Goal: Task Accomplishment & Management: Use online tool/utility

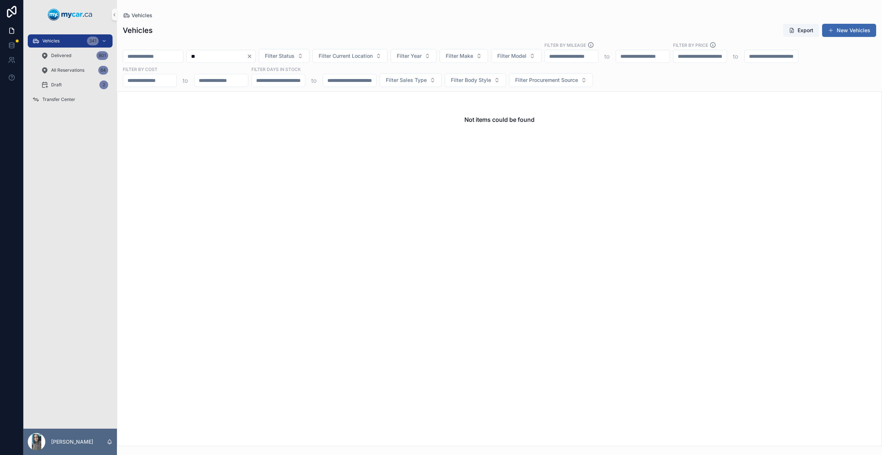
type input "*"
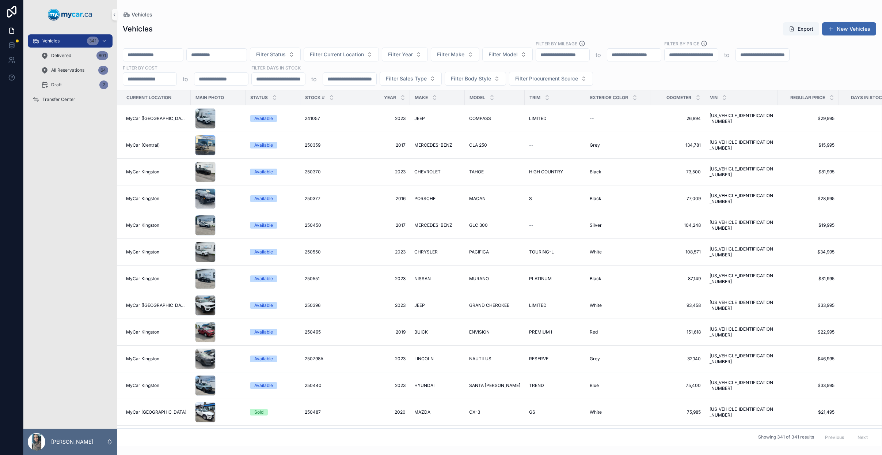
click at [166, 52] on input "scrollable content" at bounding box center [153, 55] width 60 height 10
type input "******"
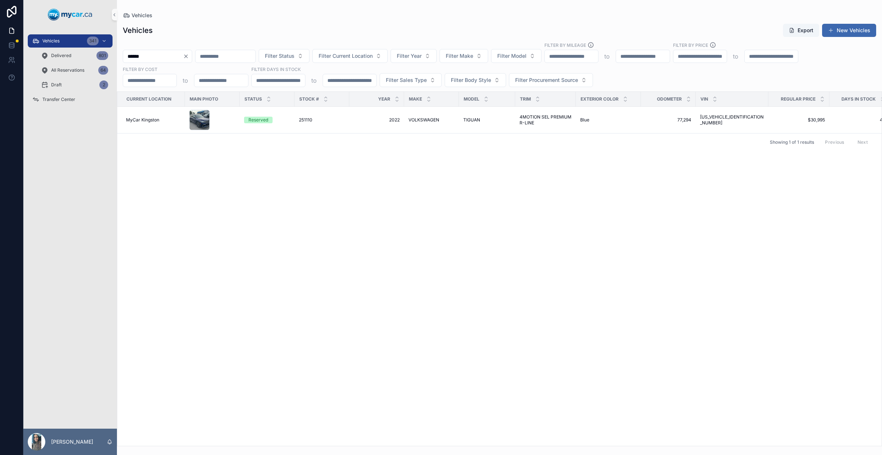
click at [187, 55] on icon "Clear" at bounding box center [186, 56] width 3 height 3
click at [348, 60] on button "Filter Current Location" at bounding box center [341, 56] width 75 height 14
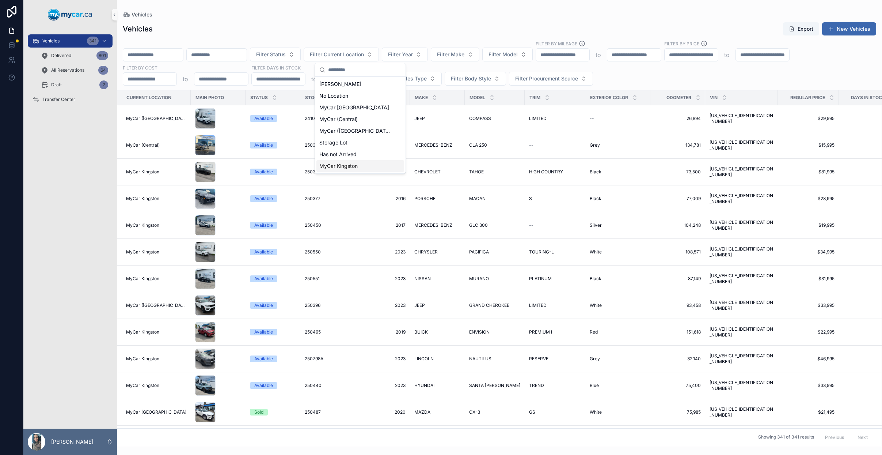
click at [349, 163] on span "MyCar Kingston" at bounding box center [338, 165] width 38 height 7
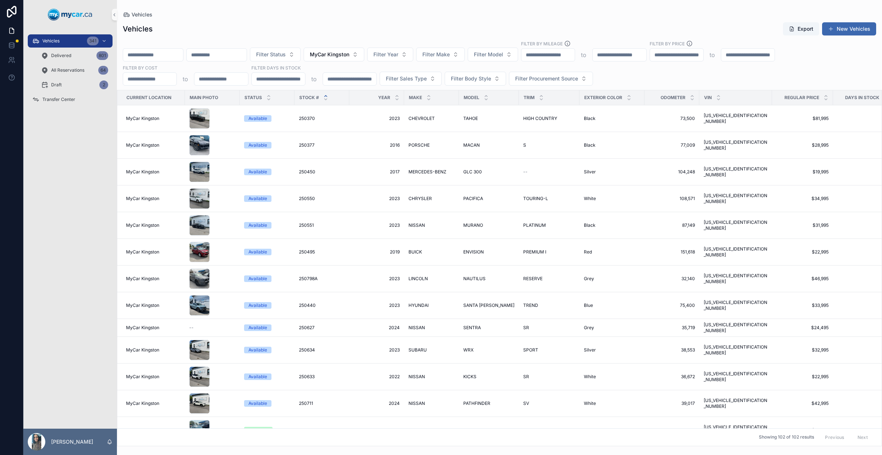
click at [326, 96] on icon "scrollable content" at bounding box center [326, 95] width 3 height 1
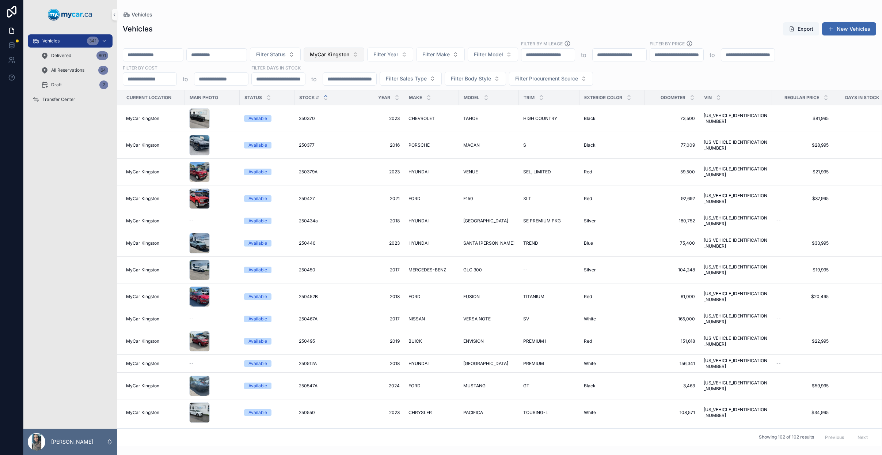
click at [349, 54] on span "MyCar Kingston" at bounding box center [329, 54] width 39 height 7
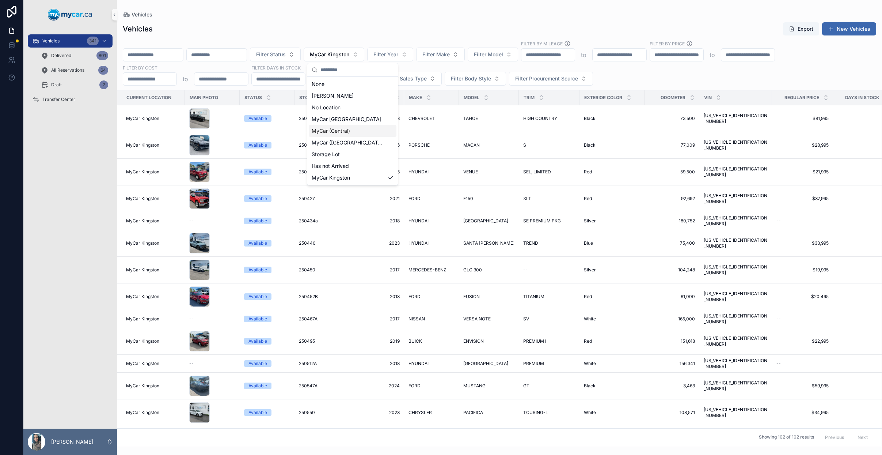
click at [362, 133] on div "MyCar (Central)" at bounding box center [353, 131] width 88 height 12
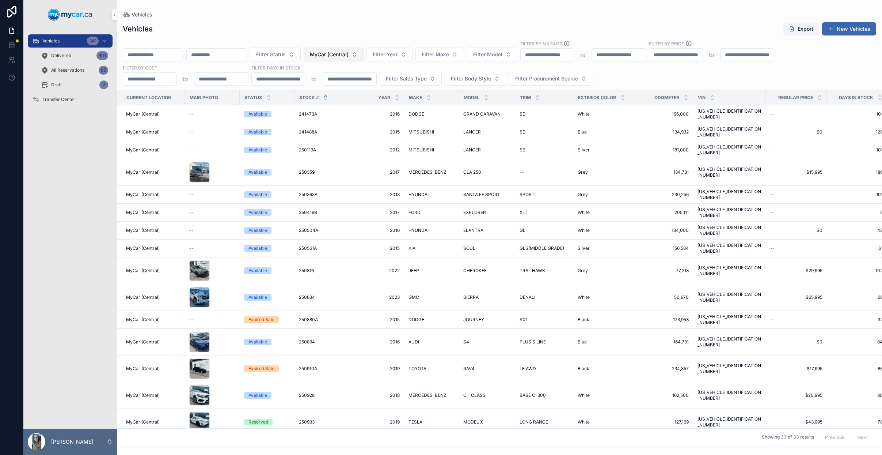
click at [364, 56] on button "MyCar (Central)" at bounding box center [334, 55] width 60 height 14
click at [360, 84] on div "None" at bounding box center [353, 84] width 88 height 12
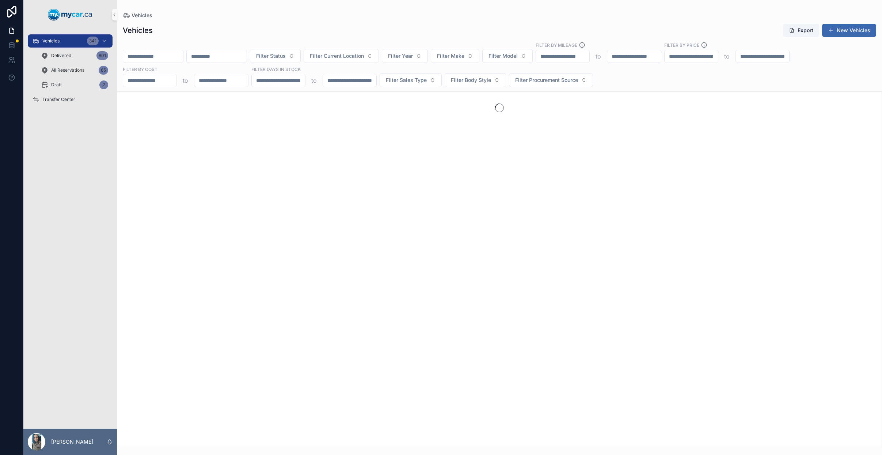
click at [148, 57] on input "scrollable content" at bounding box center [153, 56] width 60 height 10
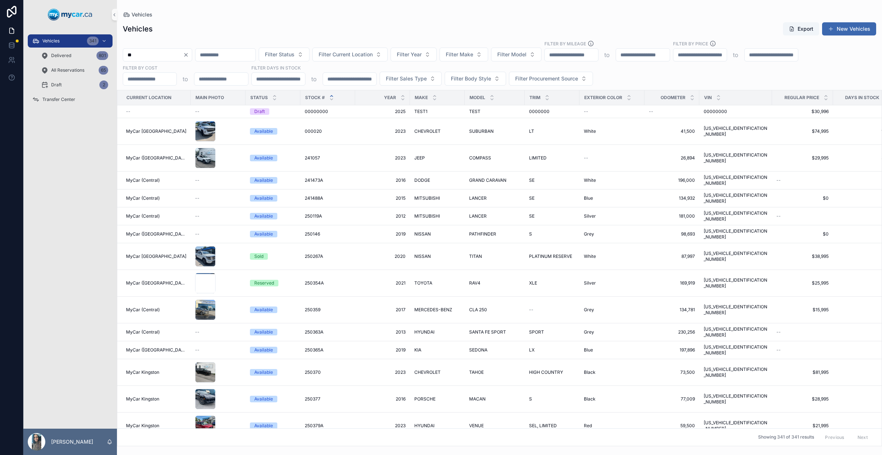
type input "*"
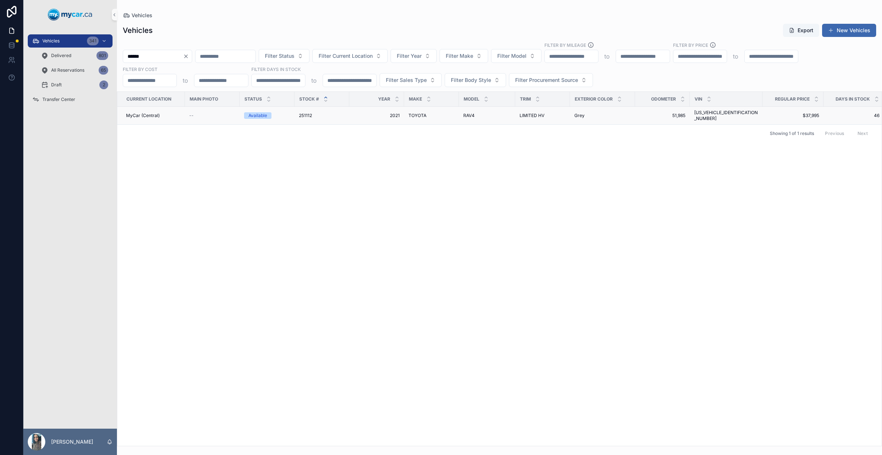
type input "******"
click at [489, 113] on div "RAV4 RAV4" at bounding box center [487, 116] width 48 height 6
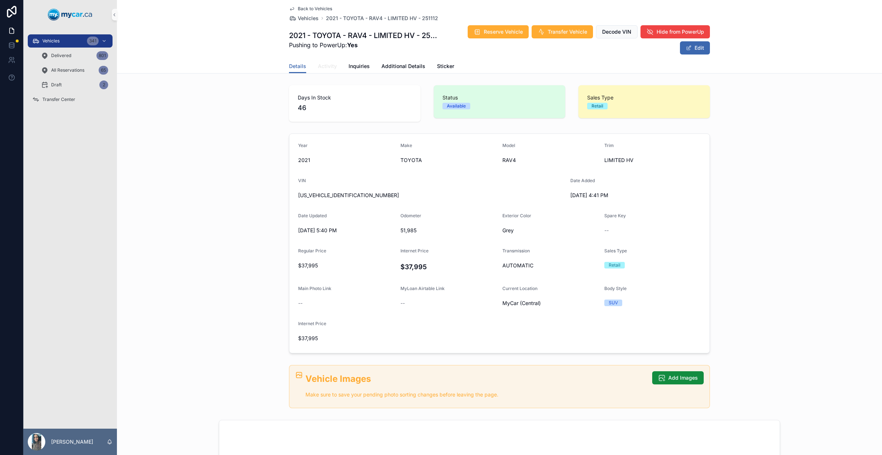
click at [319, 69] on span "Activity" at bounding box center [327, 65] width 19 height 7
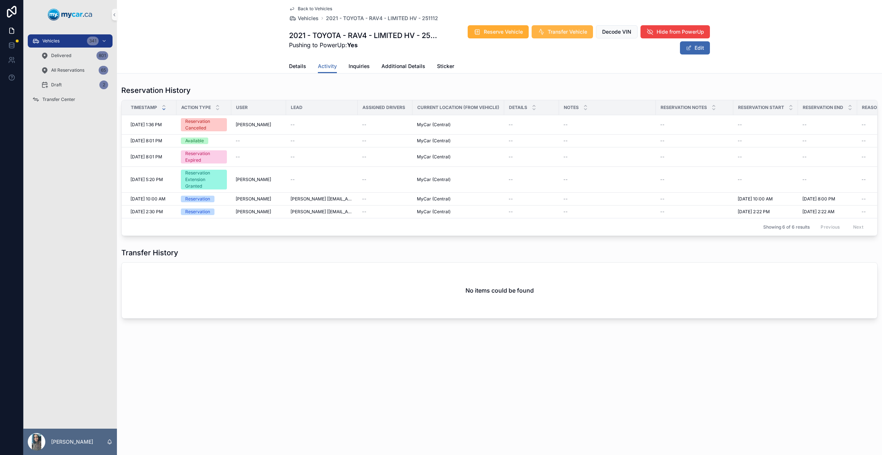
click at [564, 30] on span "Transfer Vehicle" at bounding box center [567, 31] width 39 height 7
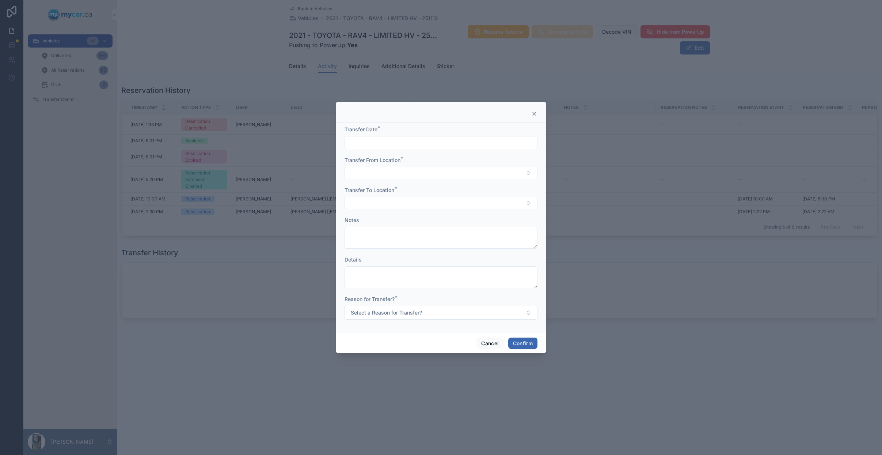
click at [397, 145] on input "text" at bounding box center [441, 142] width 192 height 10
click at [424, 268] on button "30" at bounding box center [427, 267] width 13 height 13
type input "*********"
click at [359, 165] on div "Transfer From Location *" at bounding box center [441, 167] width 193 height 23
click at [359, 170] on button "Select Button" at bounding box center [441, 173] width 193 height 12
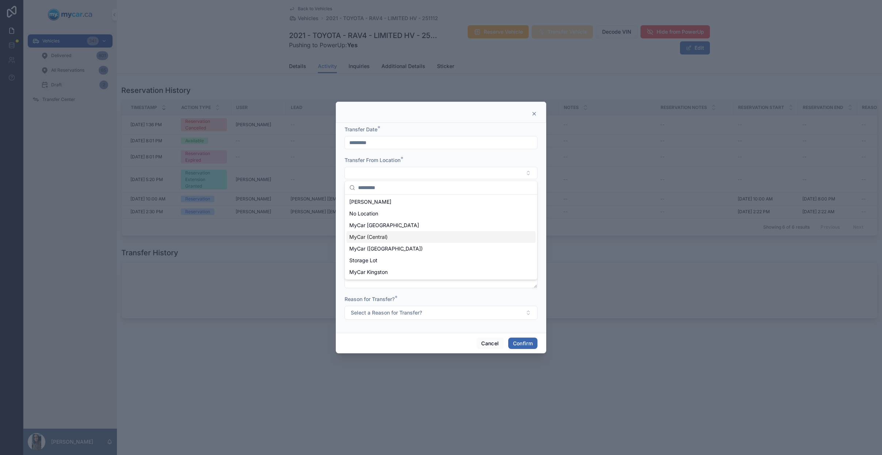
click at [397, 232] on div "MyCar (Central)" at bounding box center [440, 237] width 189 height 12
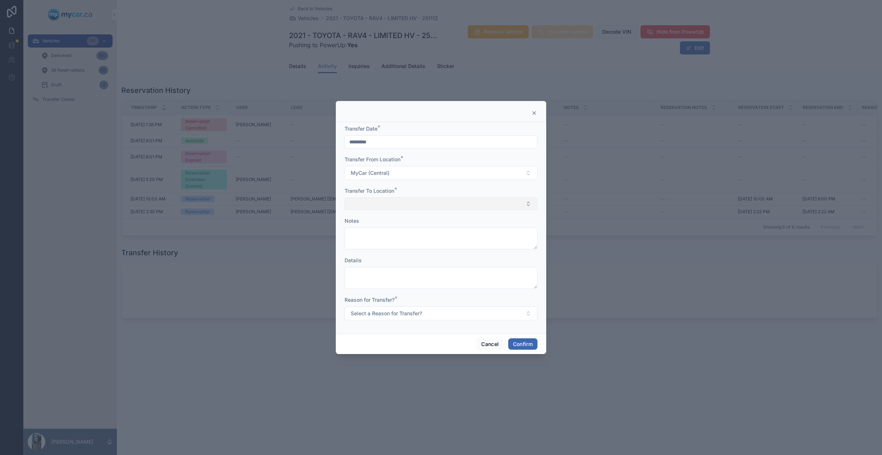
click at [395, 203] on button "Select Button" at bounding box center [441, 203] width 193 height 12
click at [390, 303] on div "MyCar Kingston" at bounding box center [440, 303] width 189 height 12
click at [398, 317] on span "Select a Reason for Transfer?" at bounding box center [386, 313] width 71 height 7
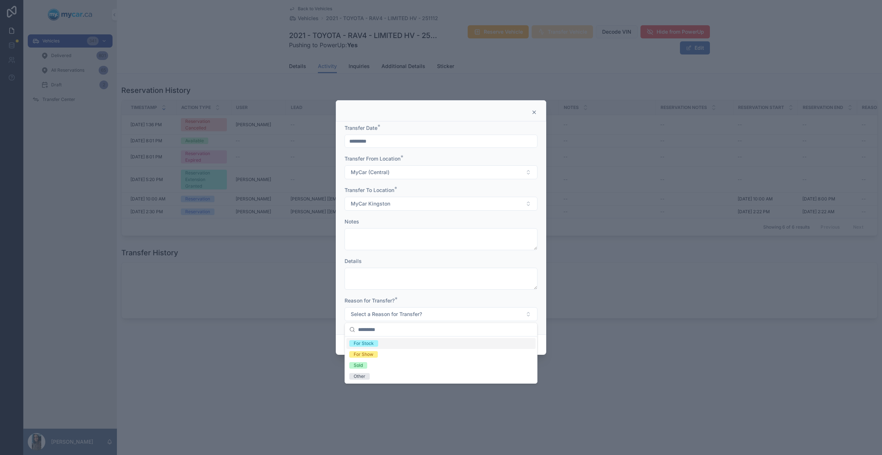
click at [399, 342] on div "For Stock" at bounding box center [440, 343] width 189 height 11
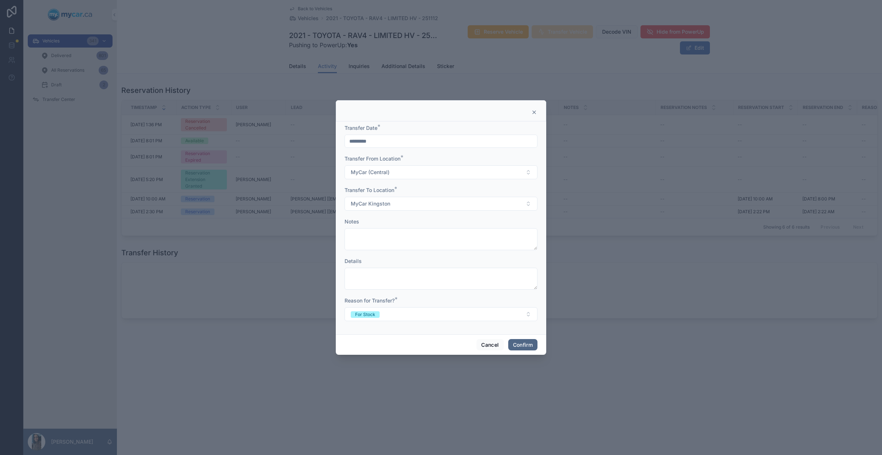
click at [518, 345] on button "Confirm" at bounding box center [522, 345] width 29 height 12
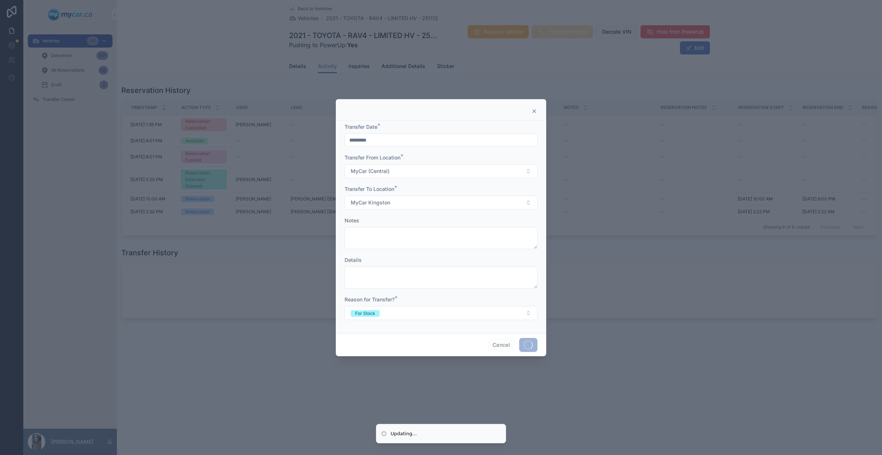
click at [58, 96] on div at bounding box center [441, 227] width 882 height 455
click at [63, 100] on div at bounding box center [441, 227] width 882 height 455
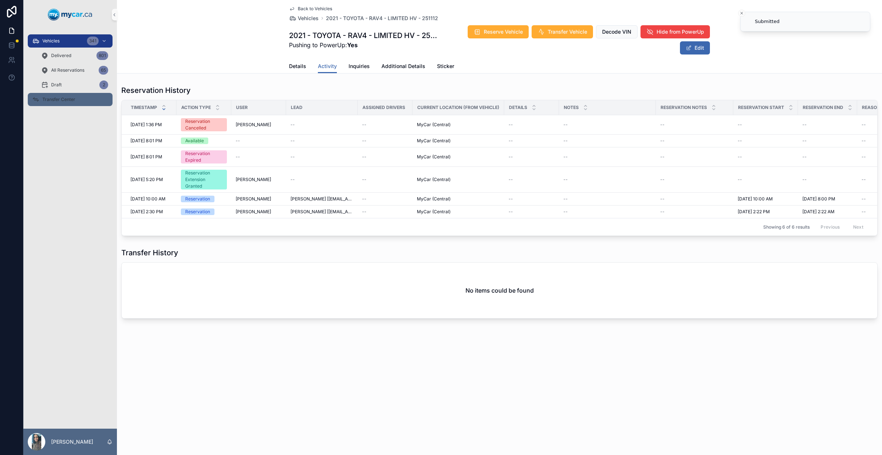
click at [61, 101] on span "Transfer Center" at bounding box center [58, 99] width 33 height 6
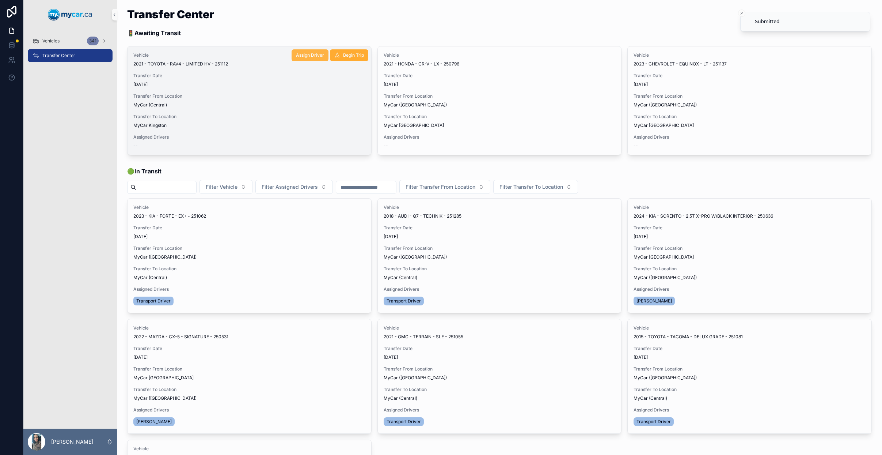
click at [302, 56] on span "Assign Driver" at bounding box center [310, 55] width 28 height 6
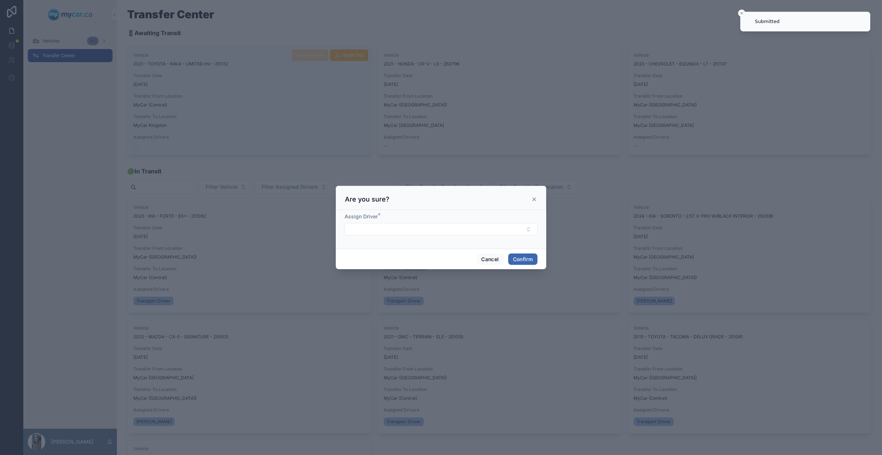
click at [456, 236] on form "Assign Driver *" at bounding box center [441, 228] width 193 height 30
click at [462, 228] on button "Select Button" at bounding box center [441, 229] width 193 height 12
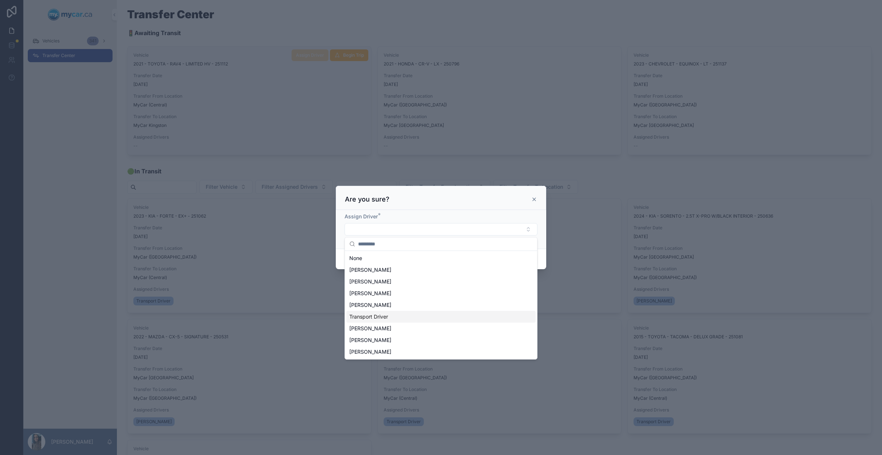
click at [402, 316] on div "Transport Driver" at bounding box center [440, 317] width 189 height 12
click at [475, 209] on div "Assign Driver * Transport Driver" at bounding box center [441, 229] width 211 height 41
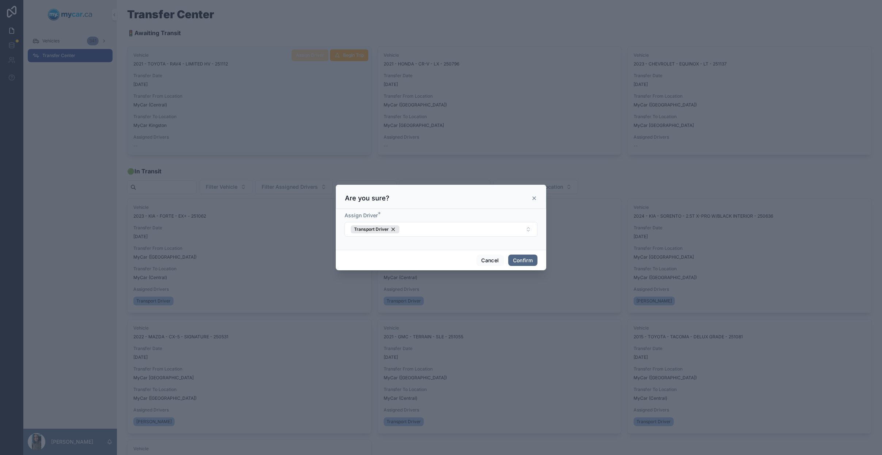
click at [532, 261] on button "Confirm" at bounding box center [522, 260] width 29 height 12
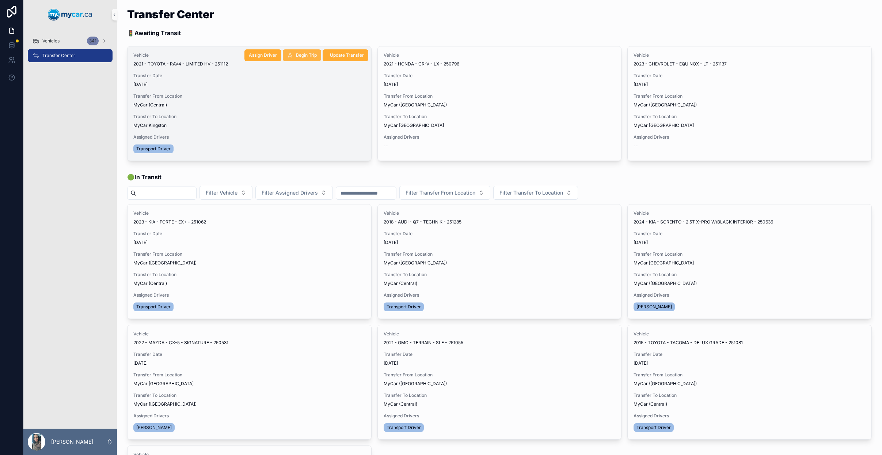
click at [307, 57] on span "Begin Trip" at bounding box center [306, 55] width 21 height 6
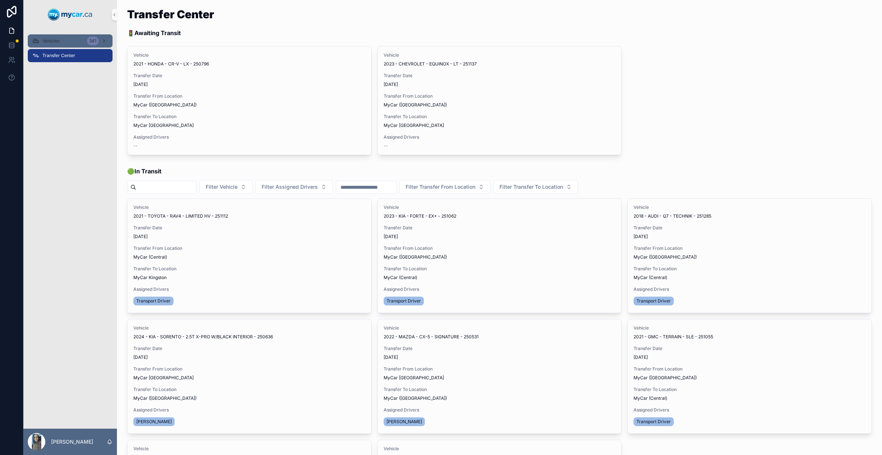
click at [47, 38] on span "Vehicles" at bounding box center [50, 41] width 17 height 6
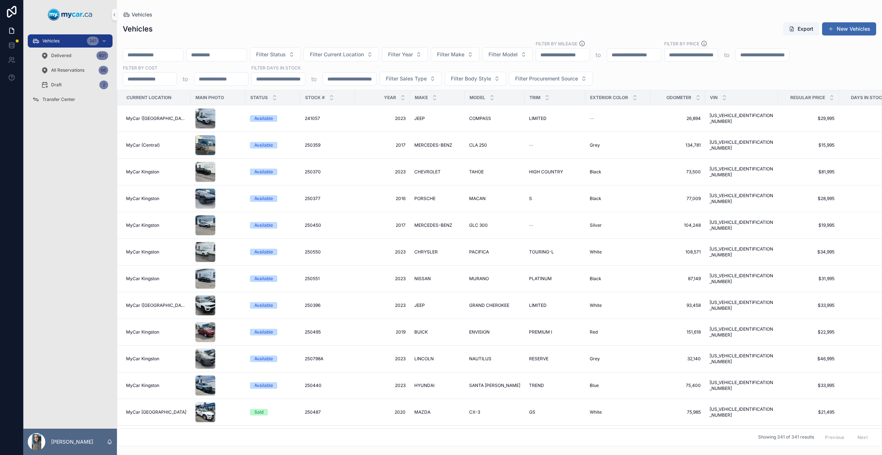
click at [183, 56] on input "scrollable content" at bounding box center [153, 55] width 60 height 10
click at [458, 52] on span "Filter Make" at bounding box center [450, 54] width 27 height 7
type input "*******"
click at [470, 87] on div "HYUNDAI" at bounding box center [475, 84] width 88 height 12
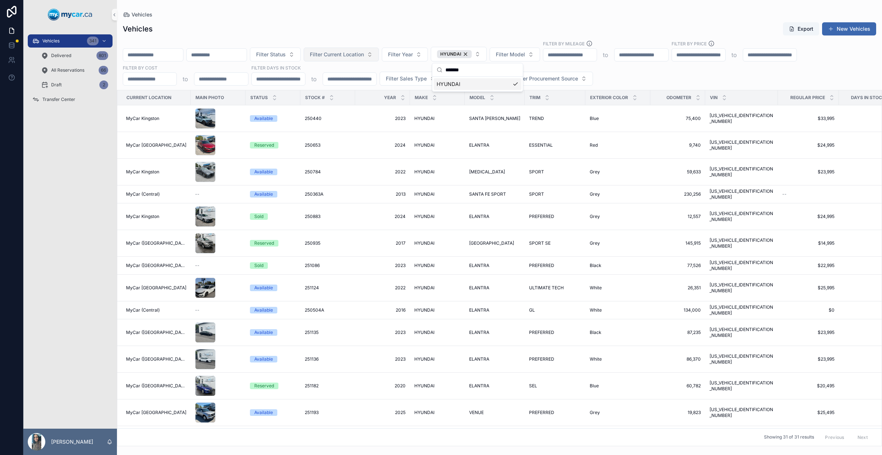
click at [345, 55] on span "Filter Current Location" at bounding box center [337, 54] width 54 height 7
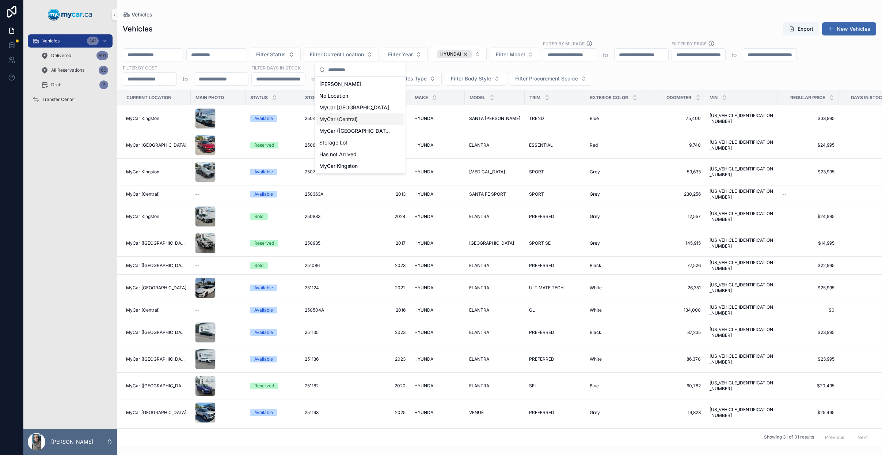
click at [361, 117] on div "MyCar (Central)" at bounding box center [360, 119] width 88 height 12
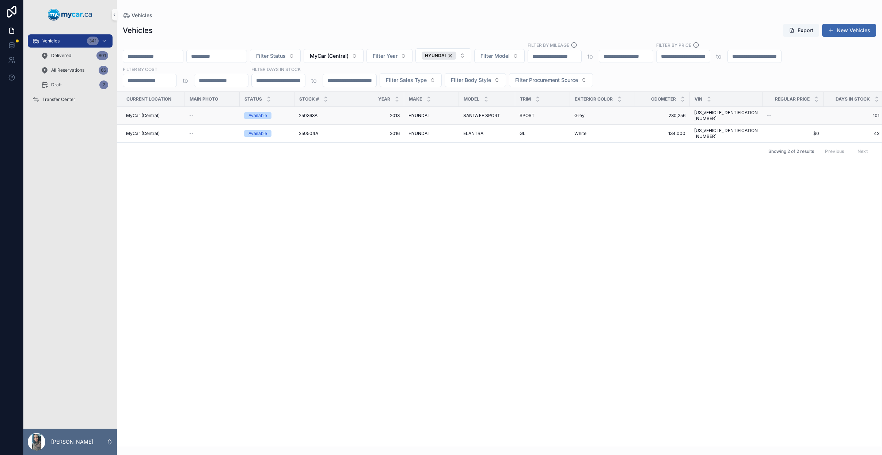
click at [371, 116] on td "2013 2013" at bounding box center [376, 116] width 55 height 18
click at [382, 113] on span "2013" at bounding box center [377, 116] width 46 height 6
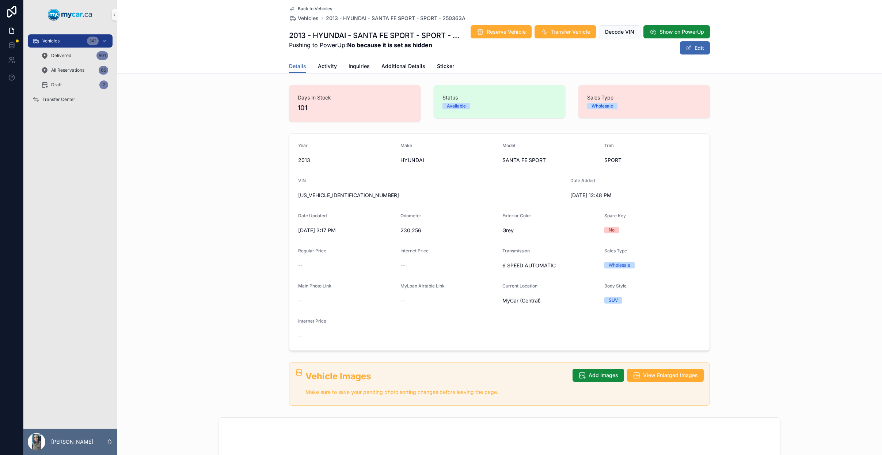
click at [300, 6] on span "Back to Vehicles" at bounding box center [315, 9] width 34 height 6
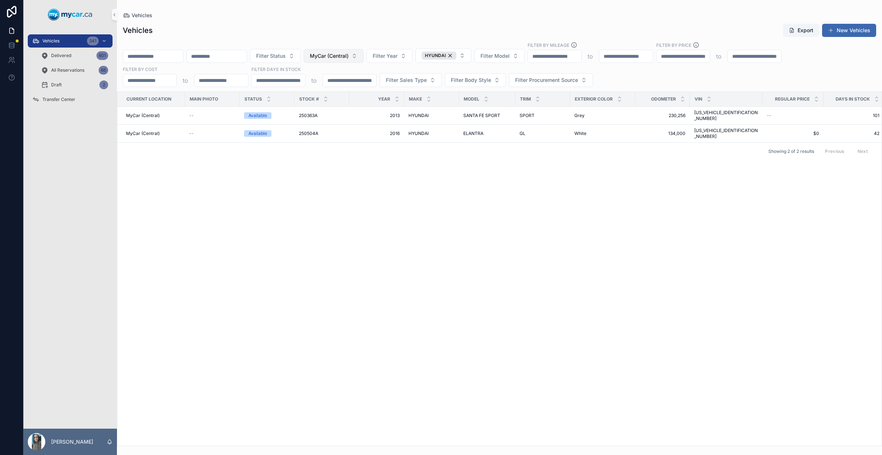
click at [364, 54] on button "MyCar (Central)" at bounding box center [334, 56] width 60 height 14
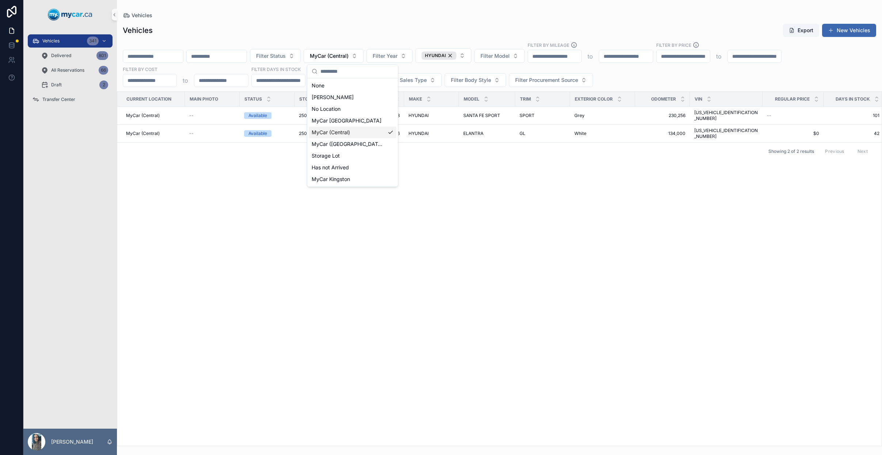
click at [359, 135] on div "MyCar (Central)" at bounding box center [353, 132] width 88 height 12
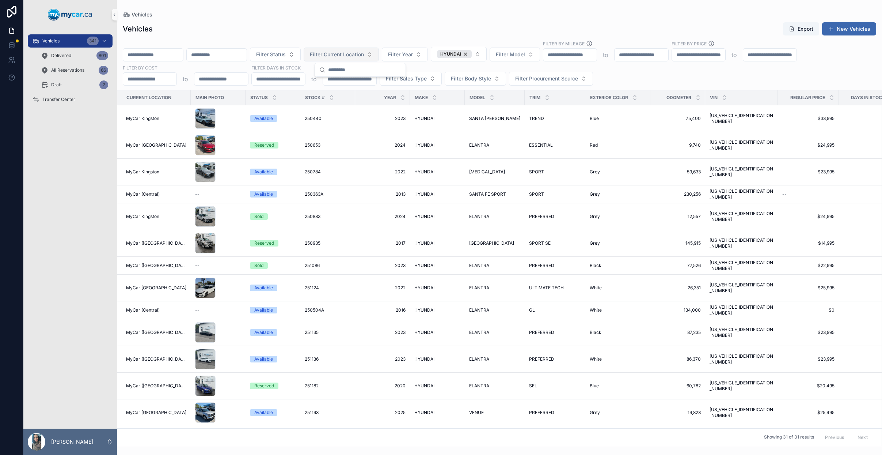
click at [364, 57] on span "Filter Current Location" at bounding box center [337, 54] width 54 height 7
click at [374, 132] on div "MyCar ([GEOGRAPHIC_DATA])" at bounding box center [360, 131] width 88 height 12
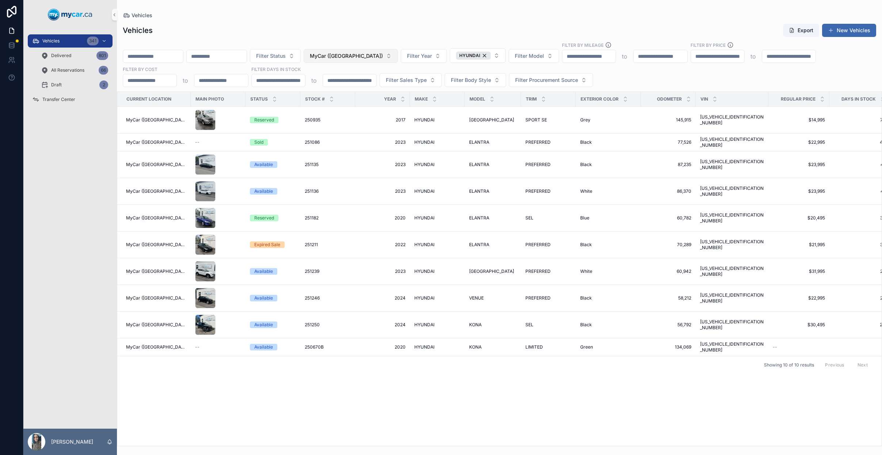
click at [351, 55] on span "MyCar ([GEOGRAPHIC_DATA])" at bounding box center [346, 55] width 73 height 7
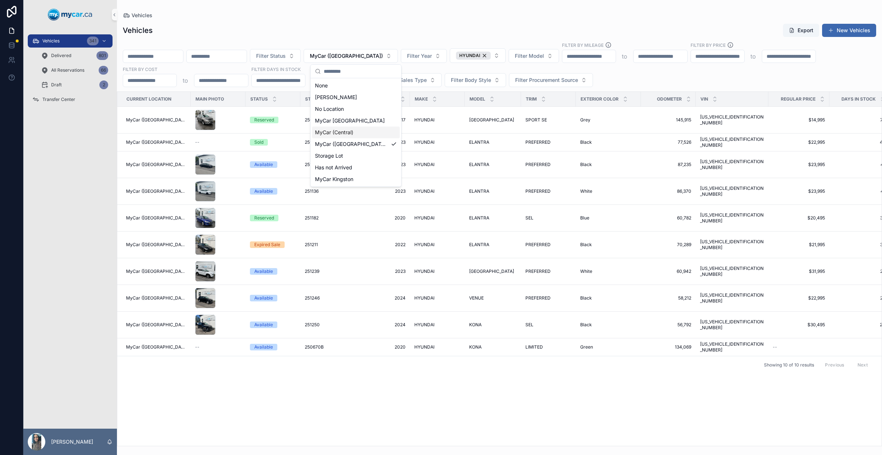
click at [361, 133] on div "MyCar (Central)" at bounding box center [356, 132] width 88 height 12
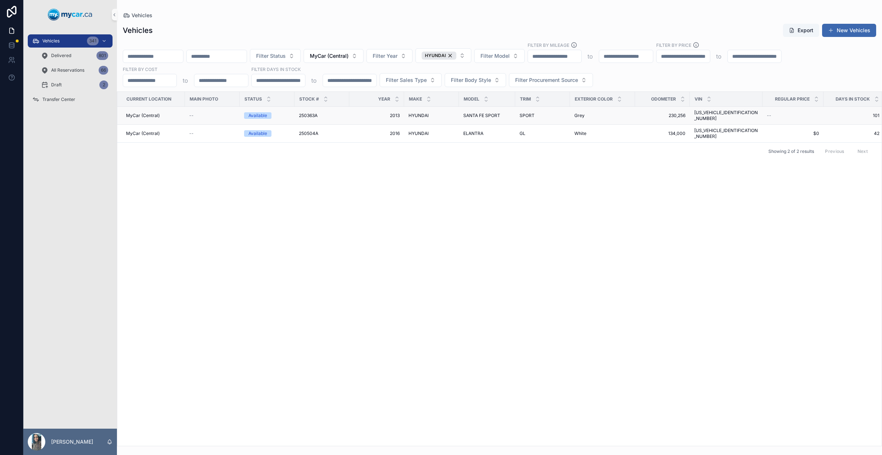
click at [433, 115] on div "HYUNDAI HYUNDAI" at bounding box center [432, 116] width 46 height 6
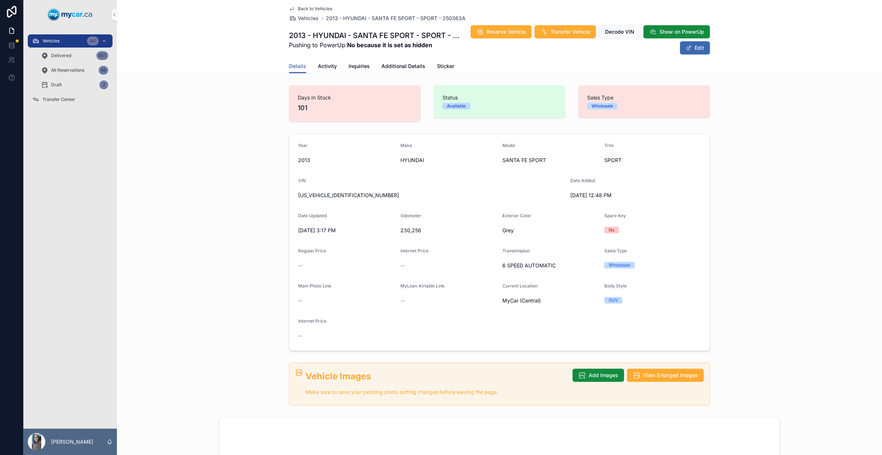
click at [55, 108] on div "Vehicles 341 Delivered 801 All Reservations 66 Draft 2 Transfer Center" at bounding box center [70, 72] width 94 height 86
click at [72, 101] on span "Transfer Center" at bounding box center [58, 99] width 33 height 6
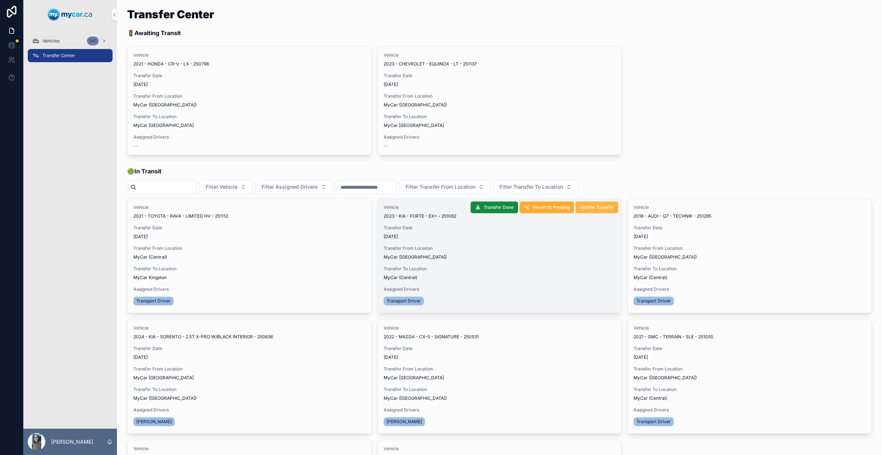
click at [595, 208] on span "Update Transfer" at bounding box center [597, 207] width 34 height 6
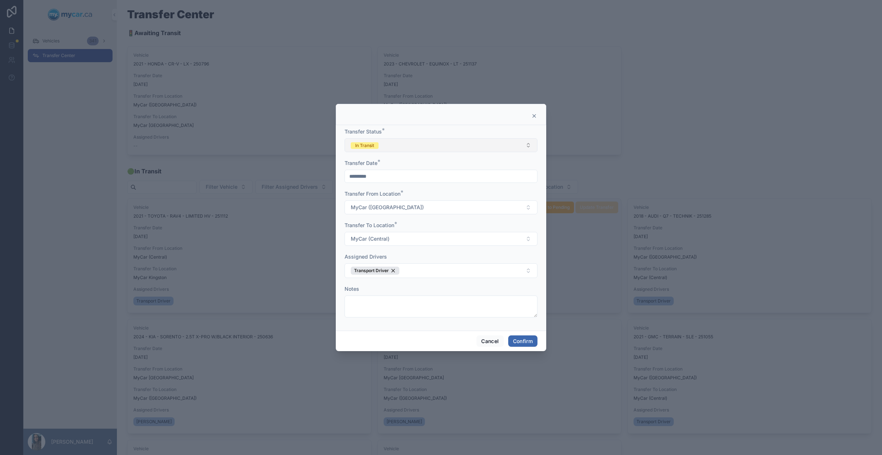
click at [464, 140] on button "In Transit" at bounding box center [441, 145] width 193 height 14
click at [391, 192] on div "Completed" at bounding box center [440, 196] width 189 height 11
click at [528, 341] on button "Confirm" at bounding box center [522, 341] width 29 height 12
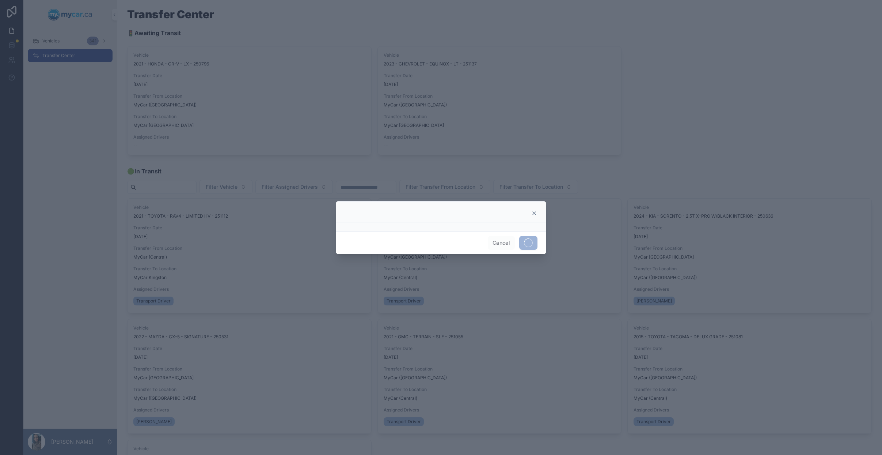
click at [531, 239] on span at bounding box center [528, 243] width 18 height 14
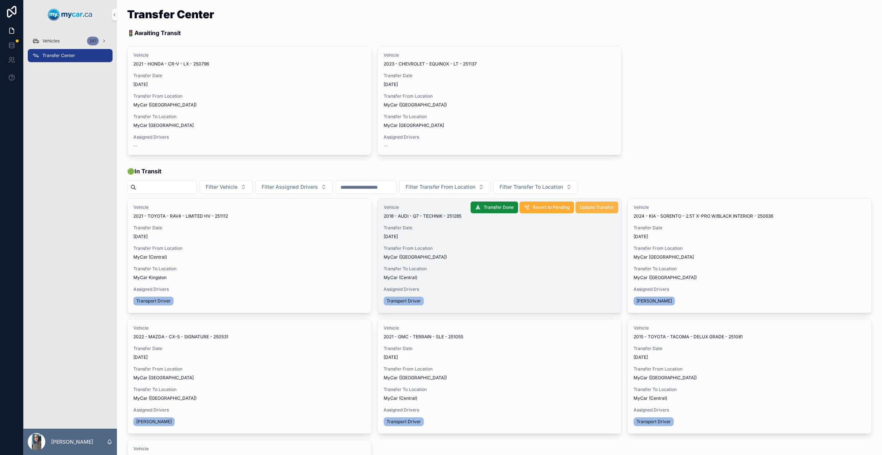
click at [593, 210] on span "Update Transfer" at bounding box center [597, 207] width 34 height 6
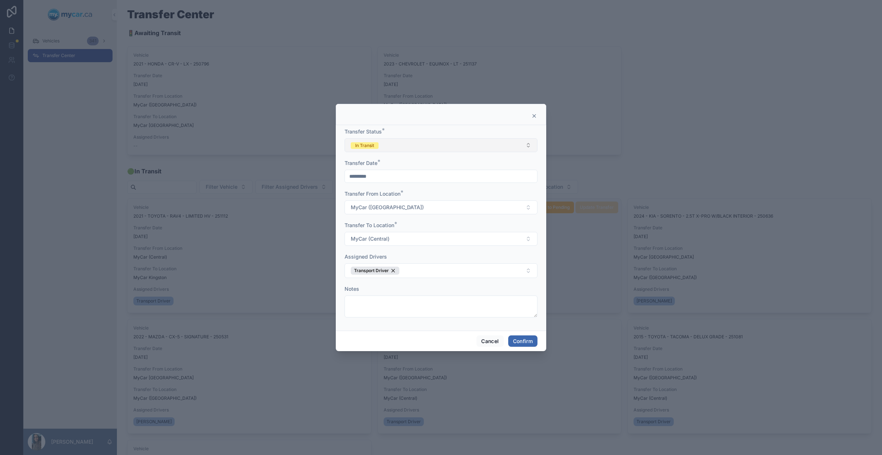
click at [467, 149] on button "In Transit" at bounding box center [441, 145] width 193 height 14
click at [441, 197] on div "Completed" at bounding box center [440, 196] width 189 height 11
click at [524, 340] on button "Confirm" at bounding box center [522, 341] width 29 height 12
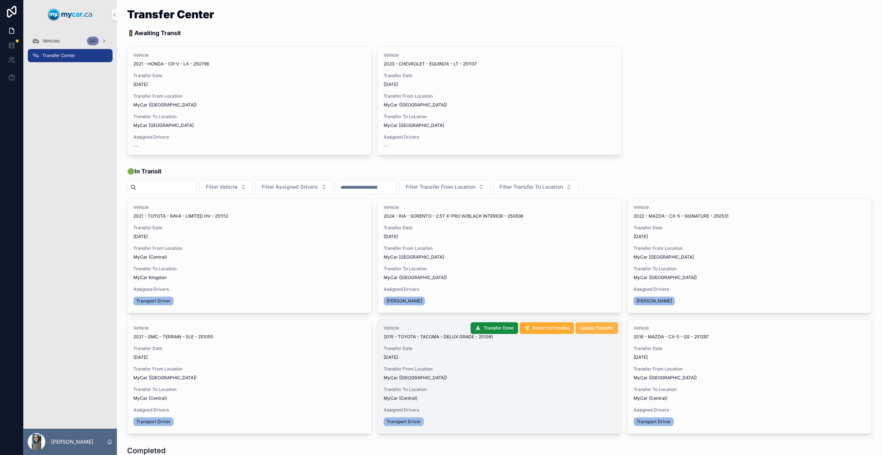
click at [608, 332] on button "Update Transfer" at bounding box center [597, 328] width 43 height 12
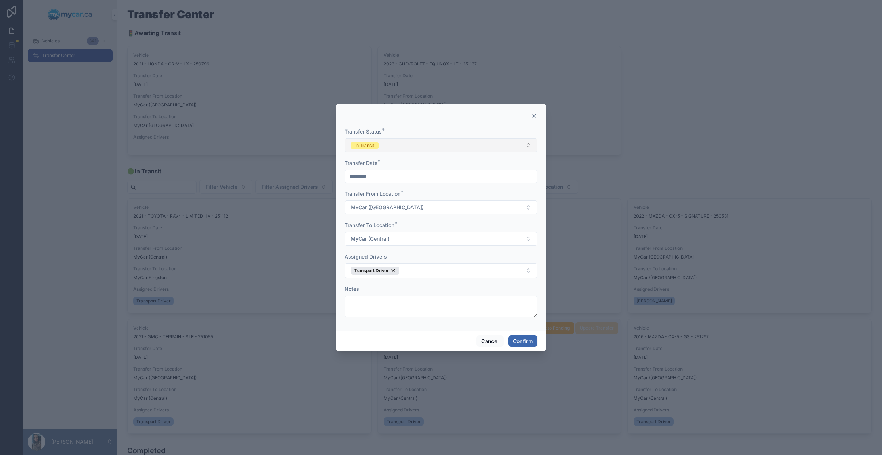
click at [411, 146] on button "In Transit" at bounding box center [441, 145] width 193 height 14
click at [404, 198] on div "Completed" at bounding box center [440, 196] width 189 height 11
click at [522, 339] on button "Confirm" at bounding box center [522, 341] width 29 height 12
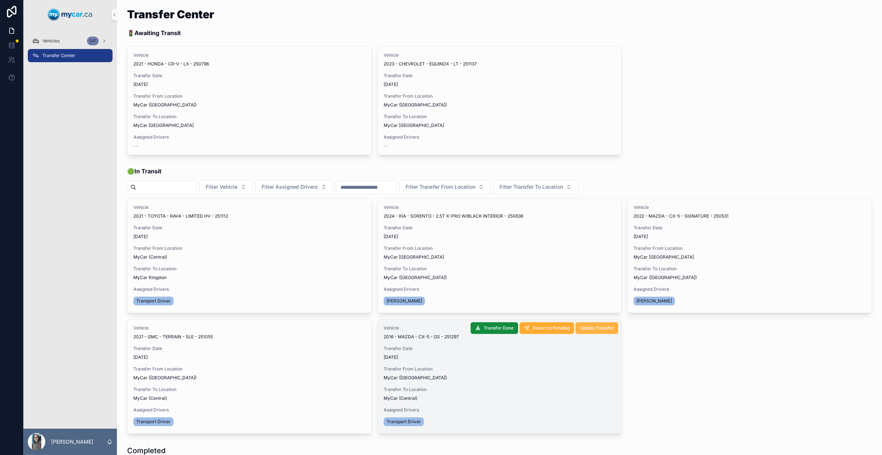
click at [589, 332] on button "Update Transfer" at bounding box center [597, 328] width 43 height 12
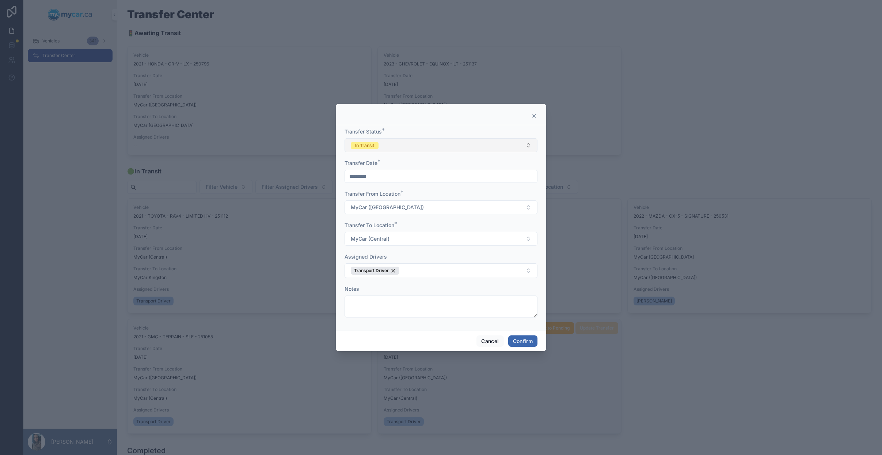
click at [446, 144] on button "In Transit" at bounding box center [441, 145] width 193 height 14
click at [388, 194] on div "Completed" at bounding box center [440, 196] width 189 height 11
click at [531, 338] on button "Confirm" at bounding box center [522, 341] width 29 height 12
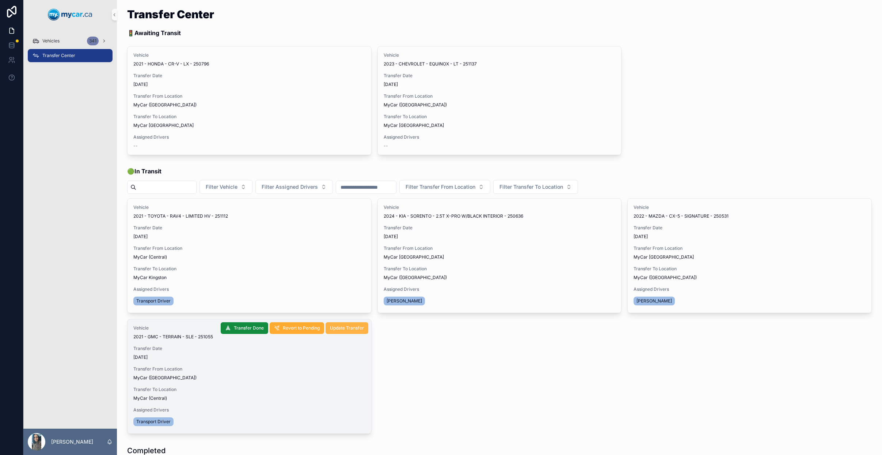
click at [341, 330] on span "Update Transfer" at bounding box center [347, 328] width 34 height 6
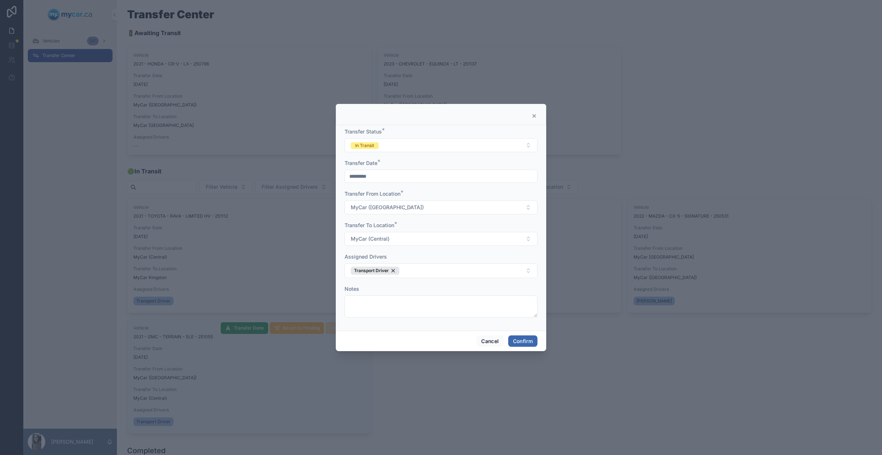
click at [420, 156] on form "Transfer Status * In Transit Transfer Date * ********* Transfer From Location *…" at bounding box center [441, 226] width 193 height 197
click at [431, 147] on button "In Transit" at bounding box center [441, 145] width 193 height 14
click at [428, 197] on div "Completed" at bounding box center [440, 196] width 189 height 11
click at [527, 339] on button "Confirm" at bounding box center [522, 341] width 29 height 12
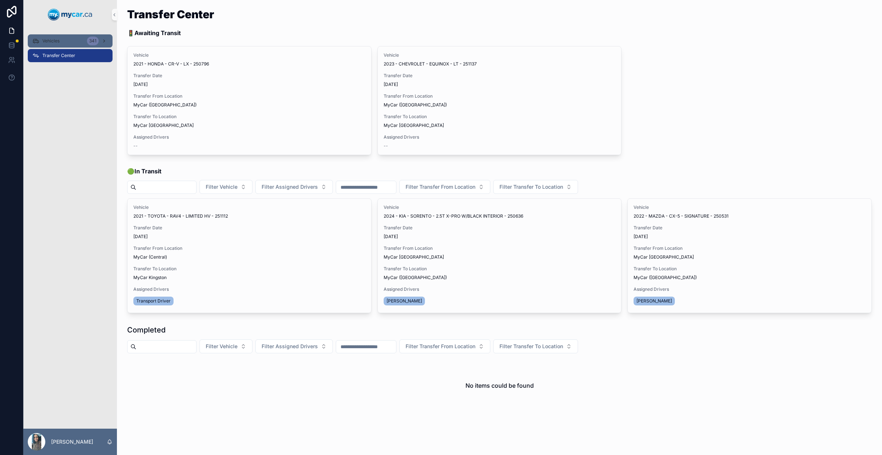
click at [64, 43] on div "Vehicles 341" at bounding box center [70, 41] width 76 height 12
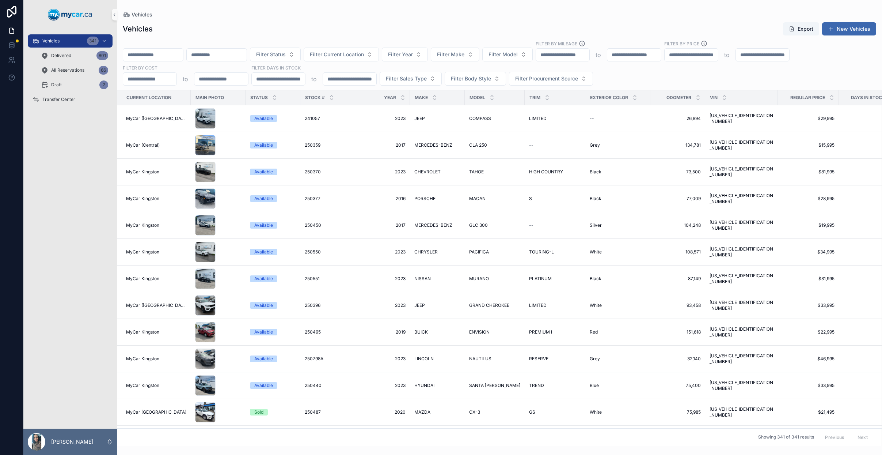
click at [164, 56] on input "scrollable content" at bounding box center [153, 55] width 60 height 10
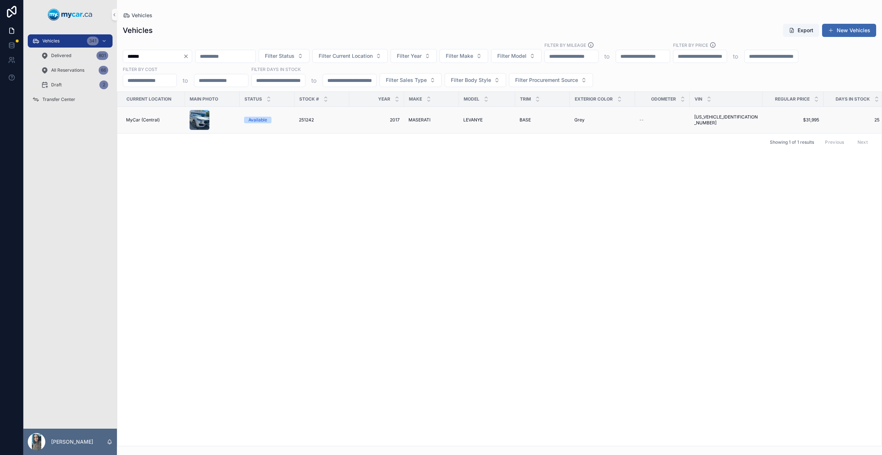
type input "******"
click at [353, 120] on td "2017 2017" at bounding box center [376, 120] width 55 height 27
click at [402, 121] on td "2017 2017" at bounding box center [376, 120] width 55 height 27
click at [429, 114] on td "MASERATI MASERATI" at bounding box center [431, 120] width 55 height 27
click at [418, 121] on span "MASERATI" at bounding box center [420, 120] width 22 height 6
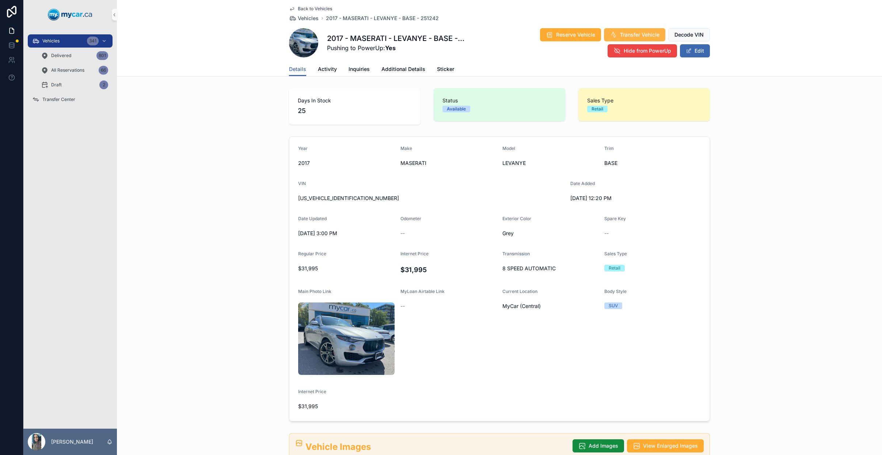
click at [623, 37] on span "Transfer Vehicle" at bounding box center [639, 34] width 39 height 7
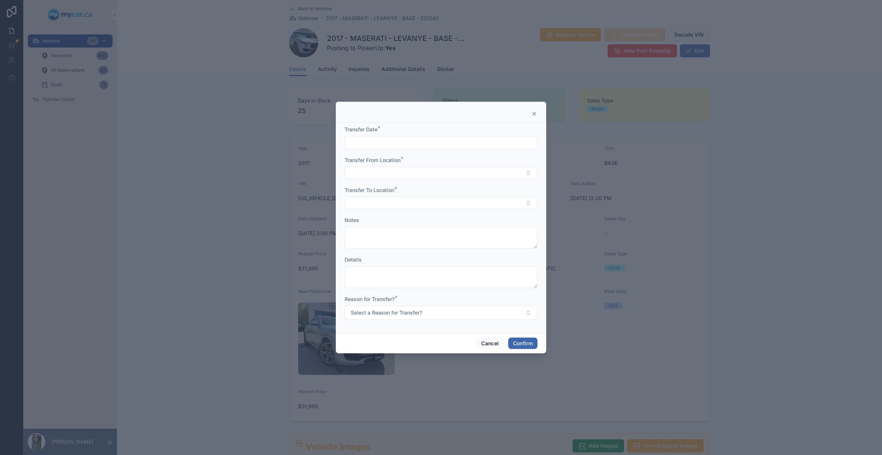
click at [435, 140] on input "text" at bounding box center [441, 142] width 192 height 10
click at [426, 267] on button "30" at bounding box center [427, 267] width 13 height 13
type input "*********"
click at [358, 174] on button "Select Button" at bounding box center [441, 173] width 193 height 12
drag, startPoint x: 399, startPoint y: 247, endPoint x: 406, endPoint y: 241, distance: 9.0
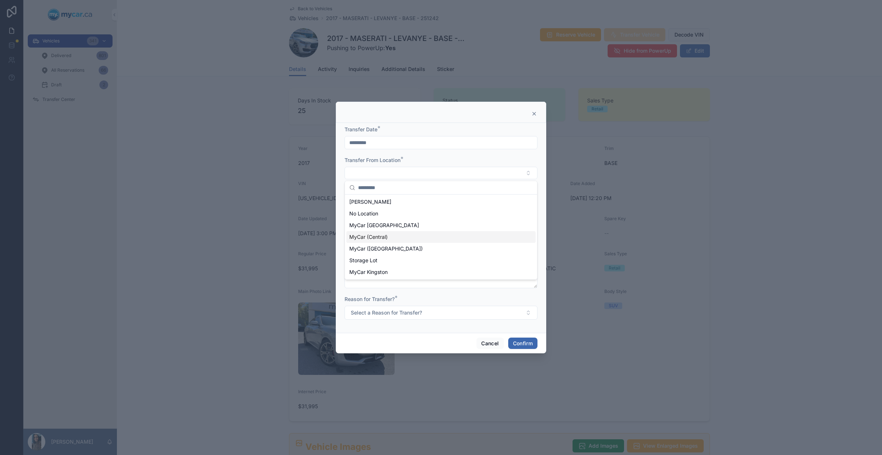
click at [406, 241] on div "[PERSON_NAME] No Location [GEOGRAPHIC_DATA] [GEOGRAPHIC_DATA] MyCar (Central) M…" at bounding box center [440, 237] width 189 height 82
click at [406, 241] on div "MyCar (Central)" at bounding box center [440, 237] width 189 height 12
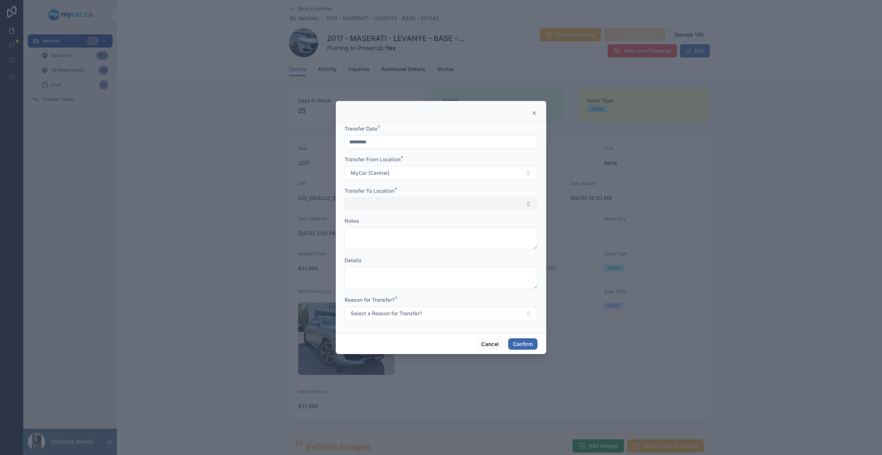
click at [394, 204] on button "Select Button" at bounding box center [441, 203] width 193 height 12
click at [394, 278] on span "MyCar ([GEOGRAPHIC_DATA])" at bounding box center [385, 279] width 73 height 7
click at [393, 310] on button "Select a Reason for Transfer?" at bounding box center [441, 314] width 193 height 14
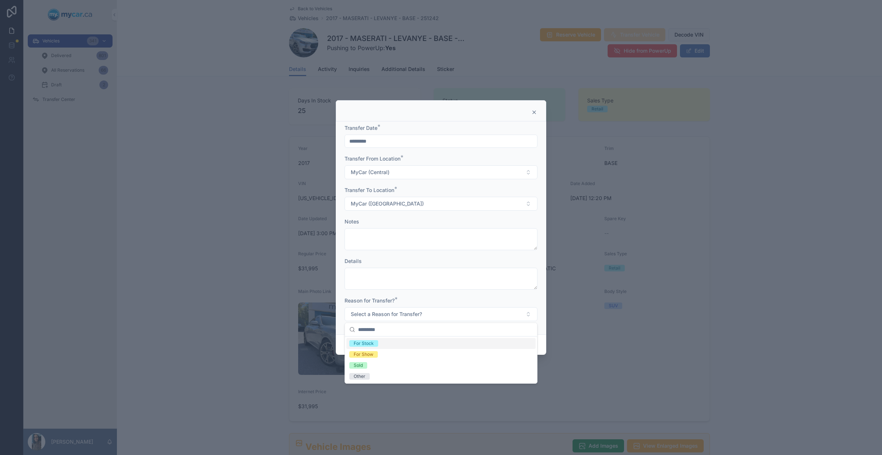
click at [395, 342] on div "For Stock" at bounding box center [440, 343] width 189 height 11
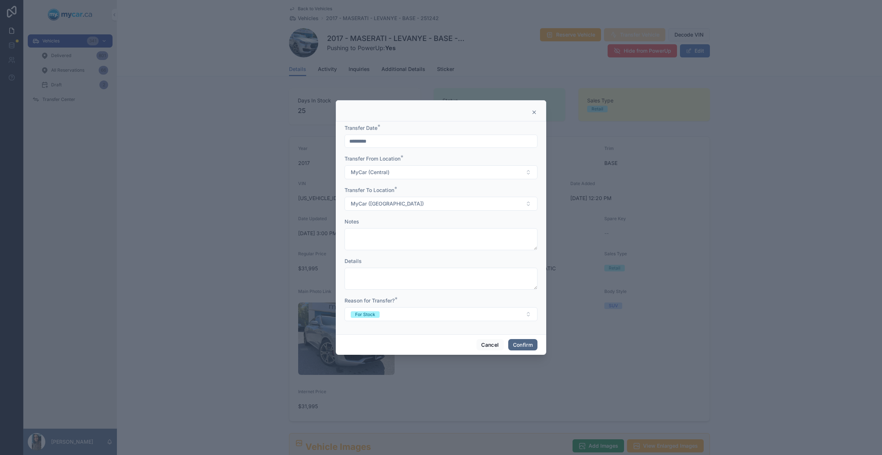
drag, startPoint x: 529, startPoint y: 348, endPoint x: 538, endPoint y: 346, distance: 8.9
click at [530, 348] on button "Confirm" at bounding box center [522, 345] width 29 height 12
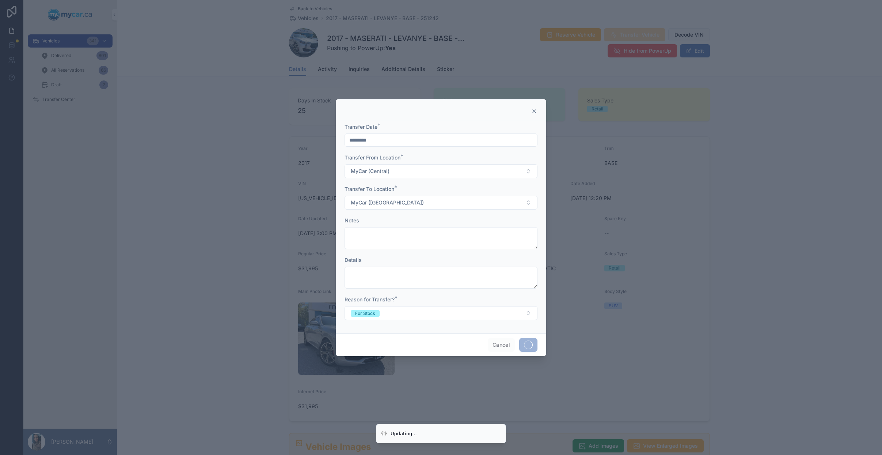
click at [69, 102] on div at bounding box center [441, 227] width 882 height 455
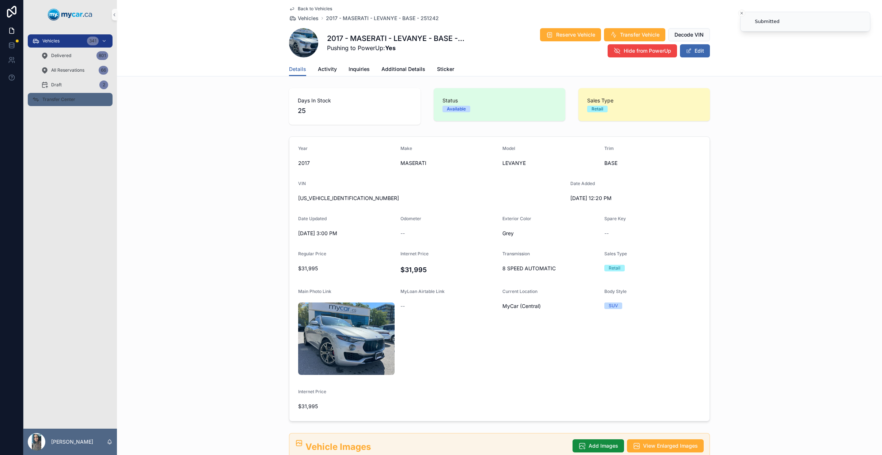
click at [74, 105] on div "Transfer Center" at bounding box center [70, 100] width 76 height 12
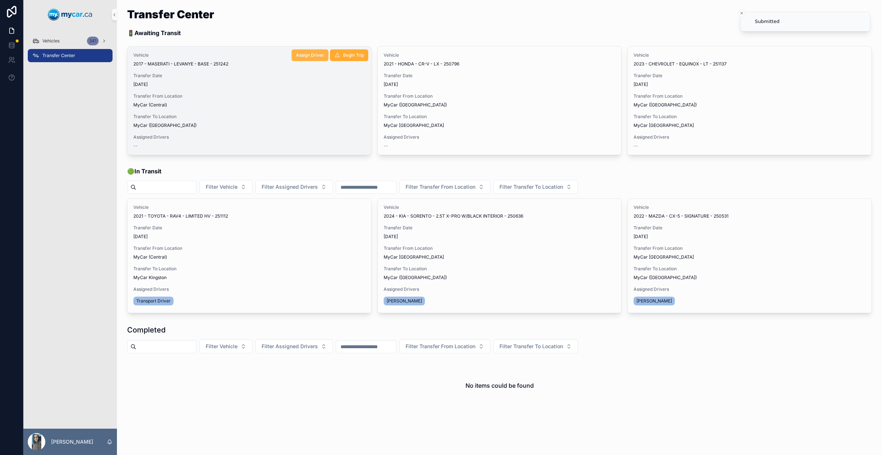
click at [309, 59] on button "Assign Driver" at bounding box center [310, 55] width 37 height 12
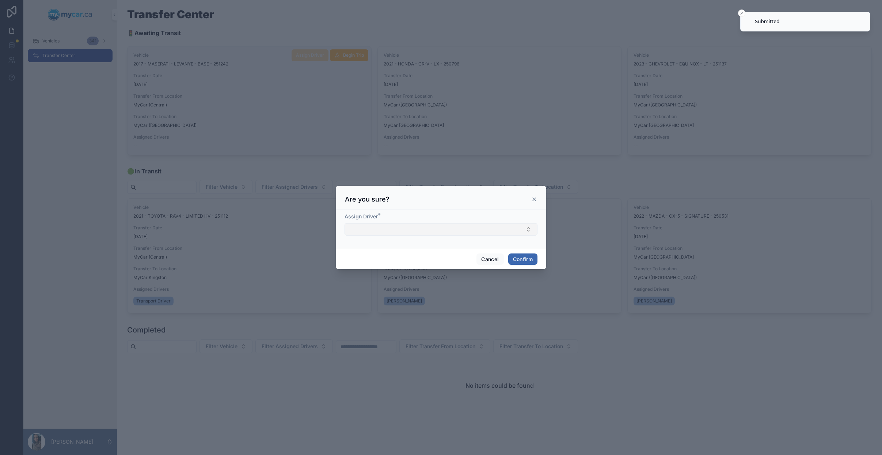
click at [392, 231] on button "Select Button" at bounding box center [441, 229] width 193 height 12
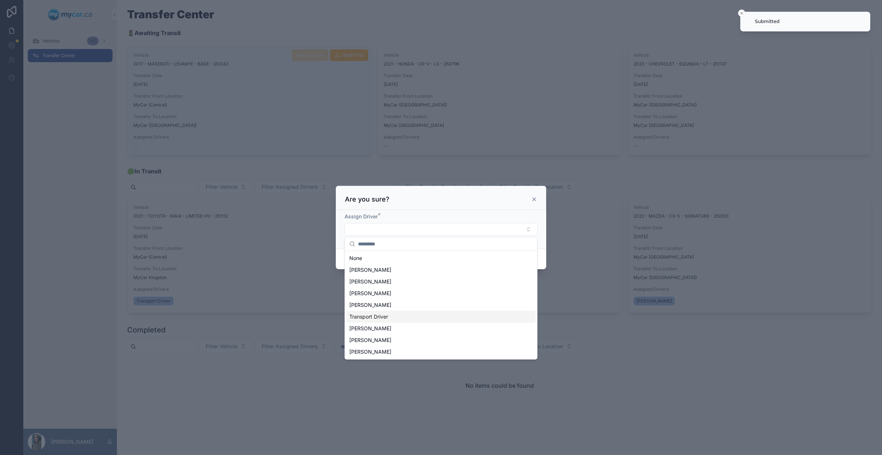
click at [394, 315] on div "Transport Driver" at bounding box center [440, 317] width 189 height 12
click at [543, 248] on div "Assign Driver * Transport Driver" at bounding box center [441, 229] width 211 height 41
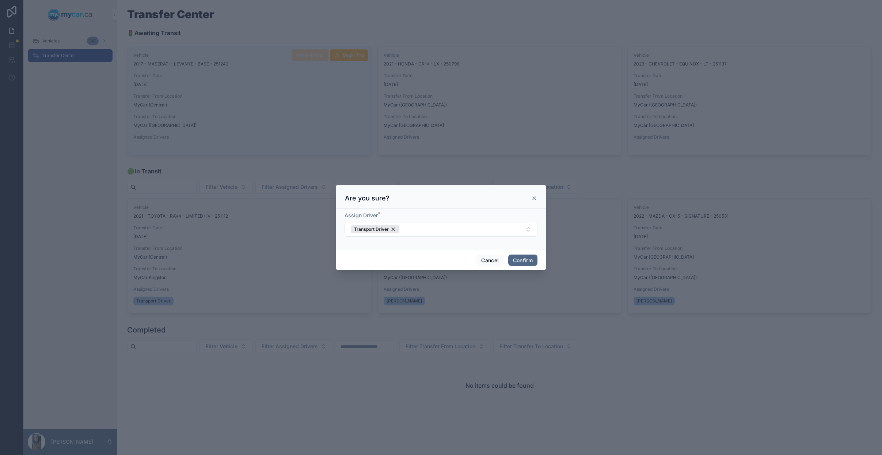
click at [516, 257] on button "Confirm" at bounding box center [522, 260] width 29 height 12
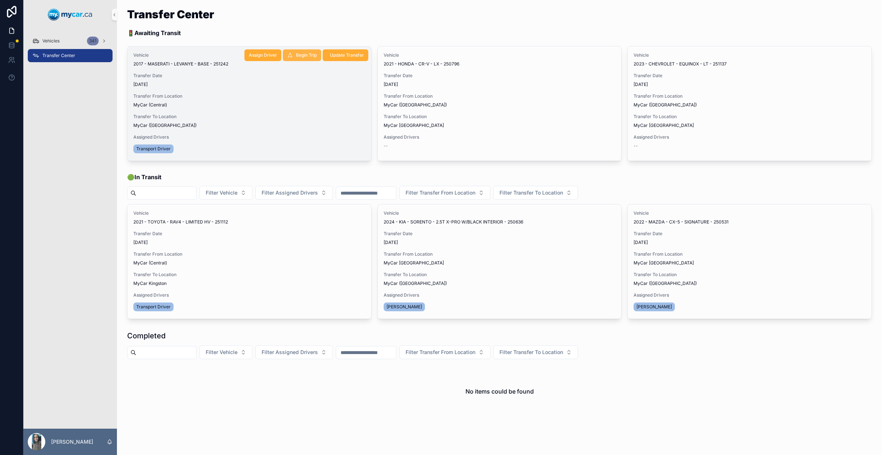
click at [302, 59] on button "Begin Trip" at bounding box center [302, 55] width 38 height 12
